Goal: Transaction & Acquisition: Purchase product/service

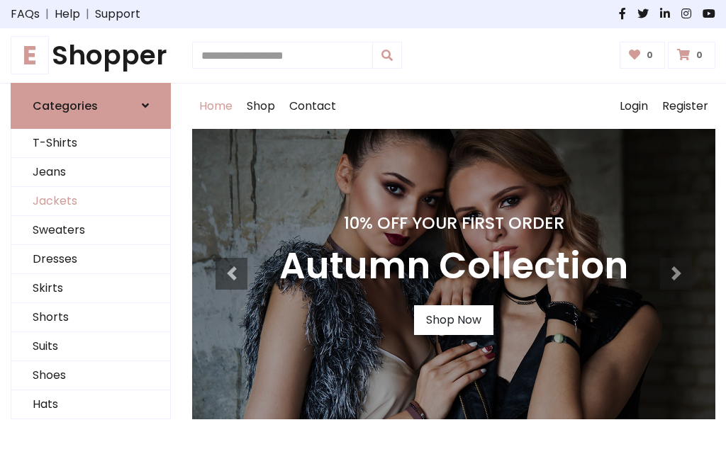
click at [91, 201] on link "Jackets" at bounding box center [90, 201] width 159 height 29
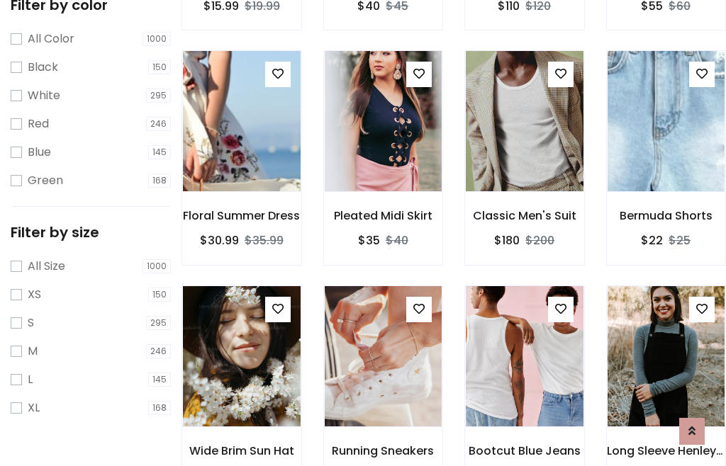
scroll to position [72, 0]
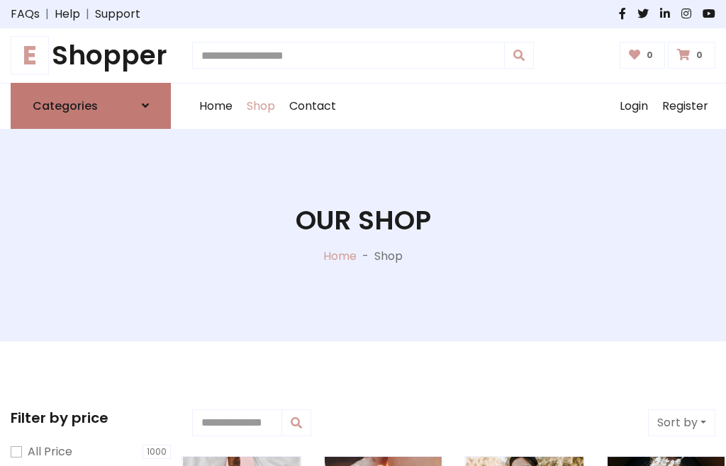
click at [91, 106] on h6 "Categories" at bounding box center [65, 105] width 65 height 13
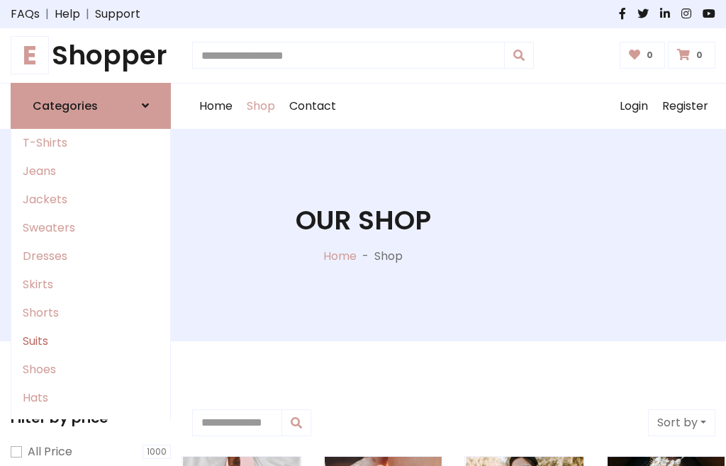
click at [91, 341] on link "Suits" at bounding box center [90, 341] width 159 height 28
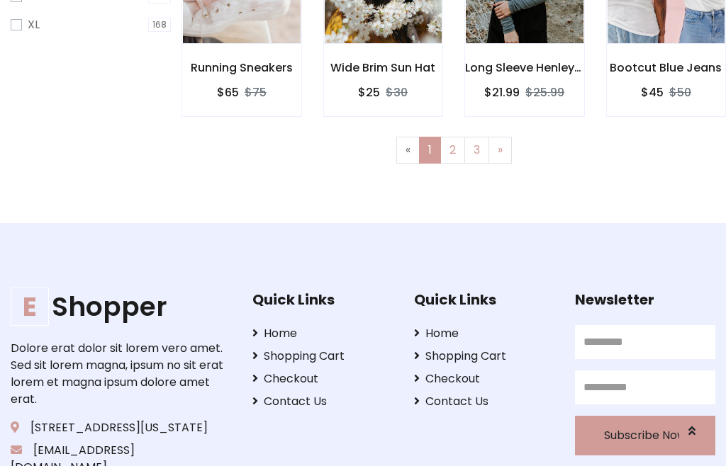
scroll to position [601, 0]
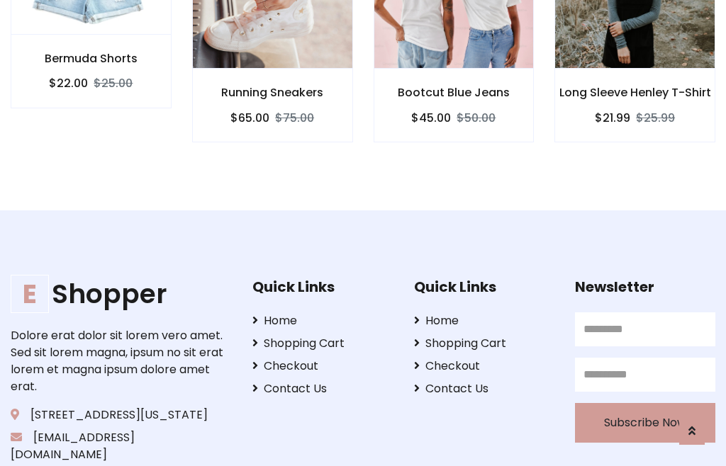
scroll to position [1324, 0]
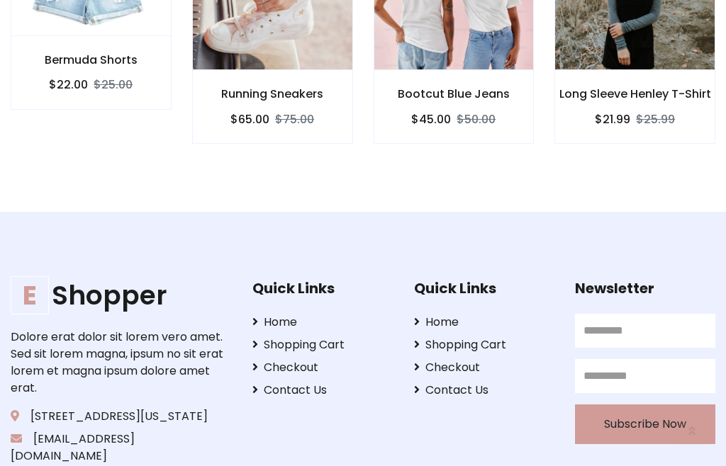
scroll to position [1323, 0]
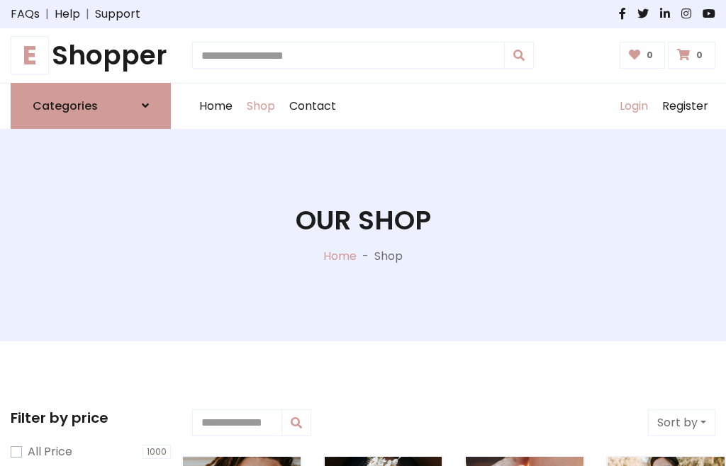
click at [633, 106] on link "Login" at bounding box center [633, 106] width 43 height 45
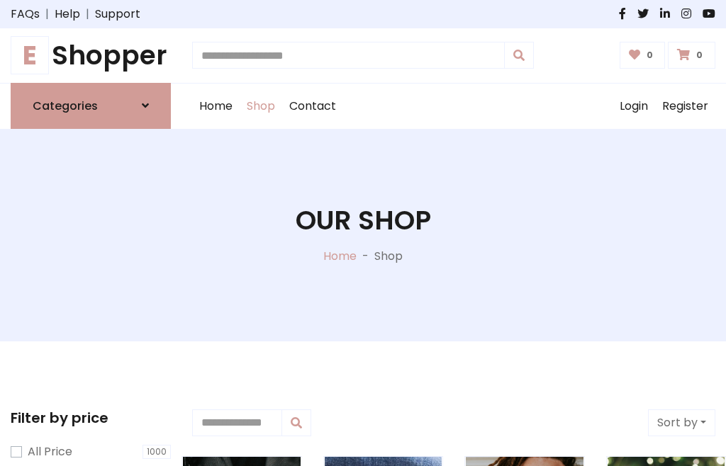
scroll to position [72, 0]
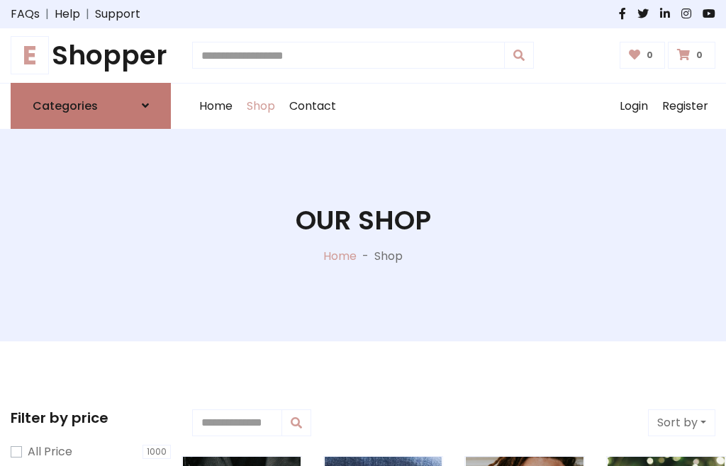
click at [145, 106] on icon at bounding box center [145, 105] width 7 height 11
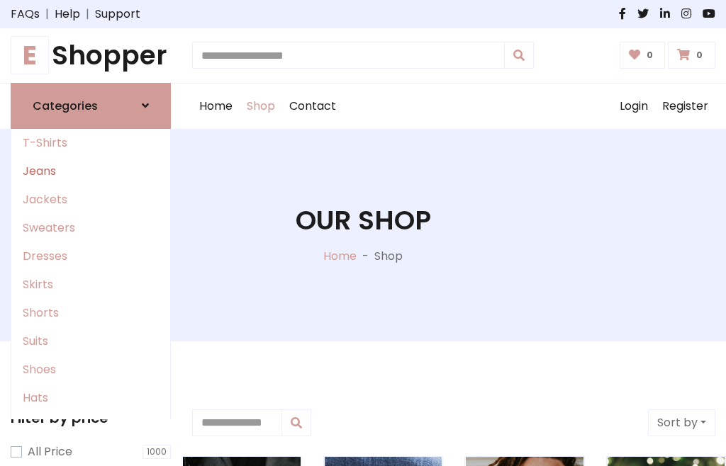
click at [91, 171] on link "Jeans" at bounding box center [90, 171] width 159 height 28
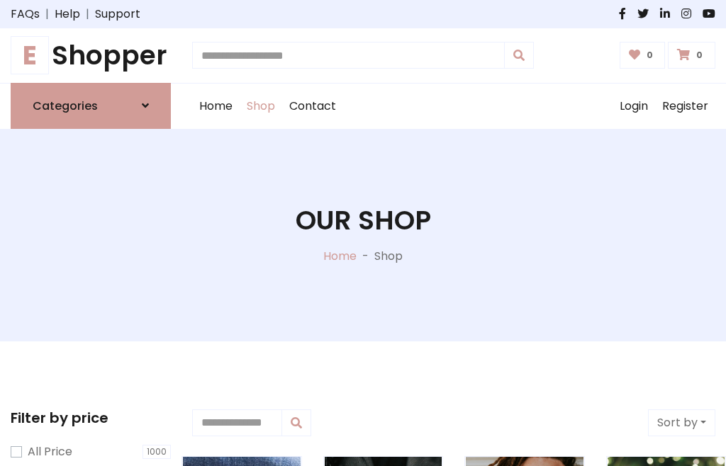
scroll to position [72, 0]
